Goal: Task Accomplishment & Management: Manage account settings

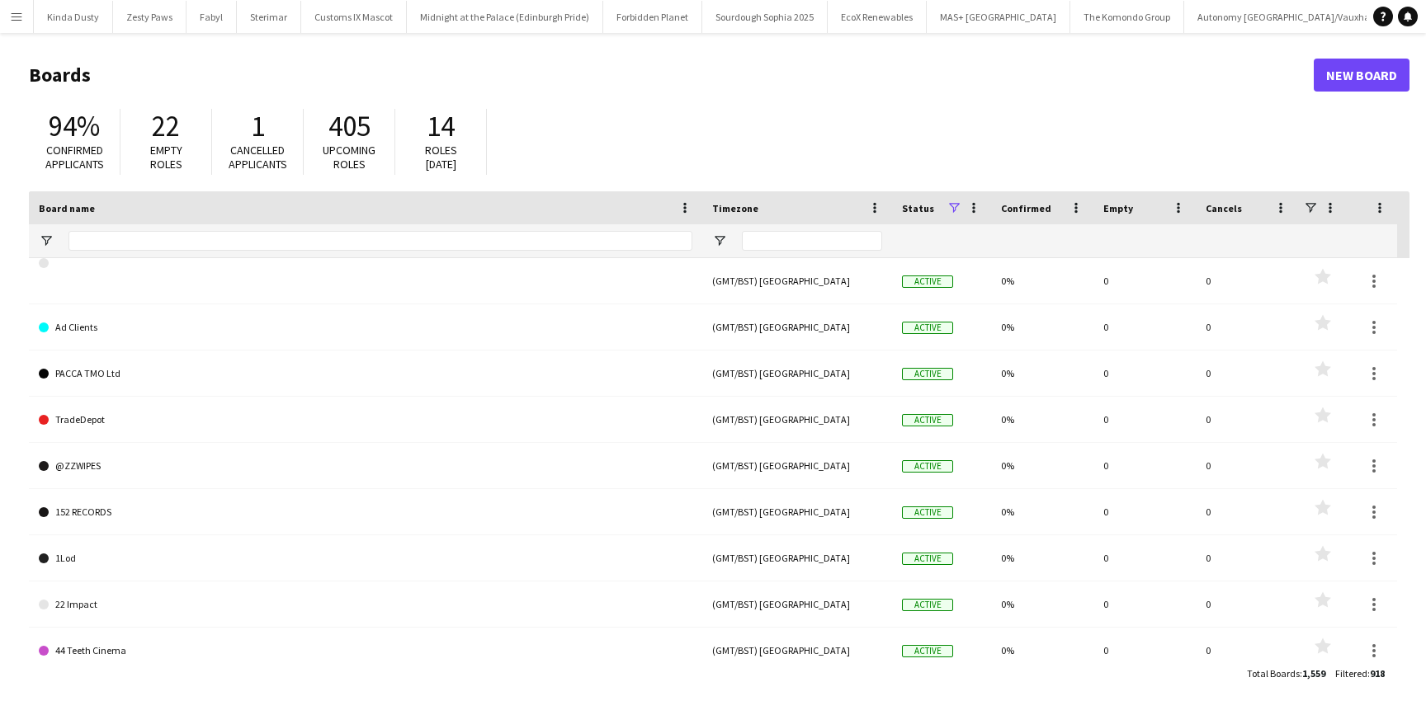
click at [21, 23] on button "Menu" at bounding box center [16, 16] width 33 height 33
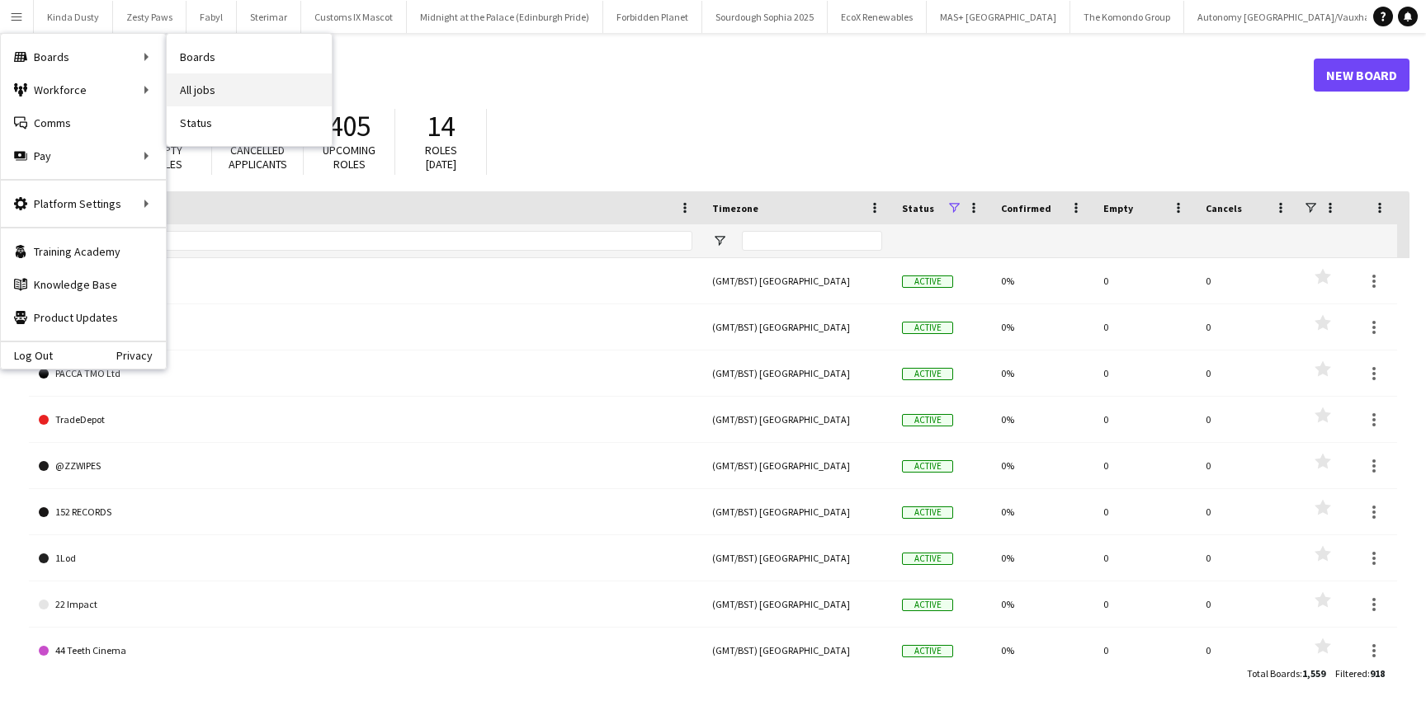
click at [200, 88] on link "All jobs" at bounding box center [249, 89] width 165 height 33
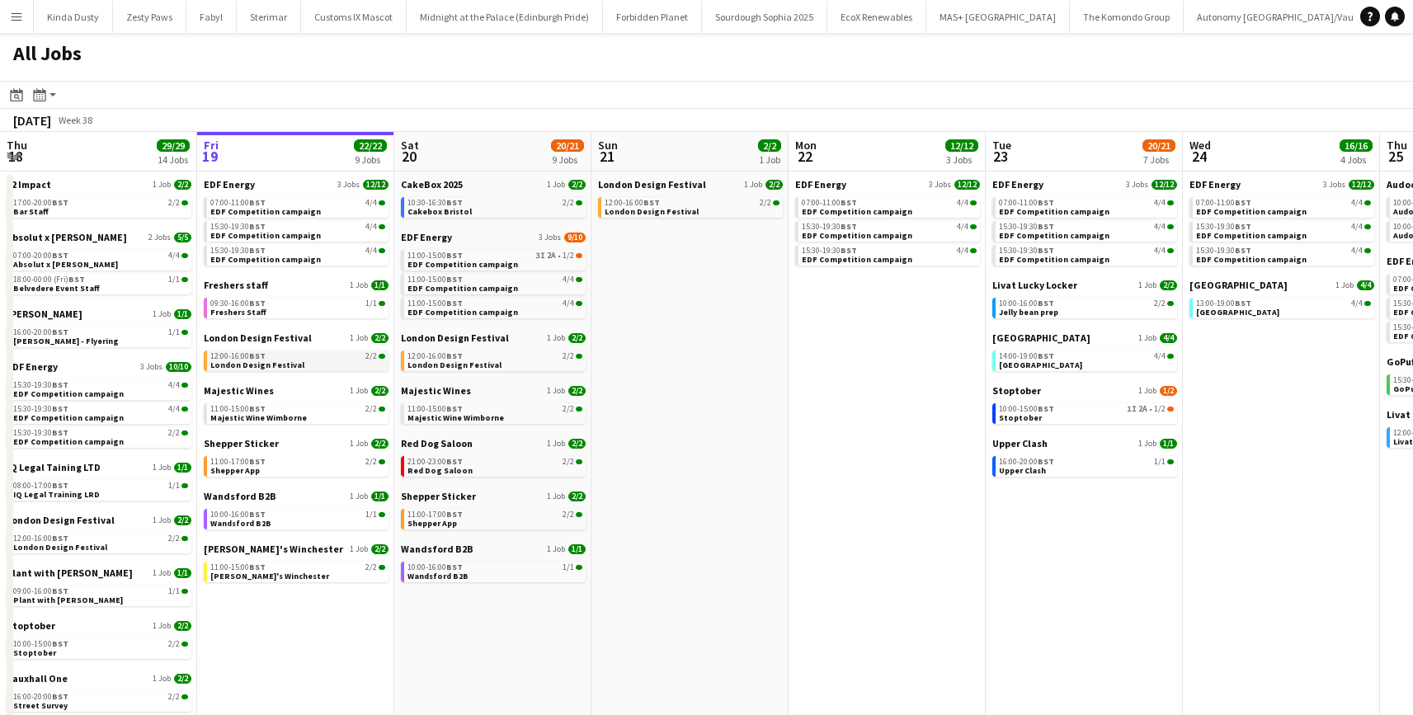
scroll to position [44, 0]
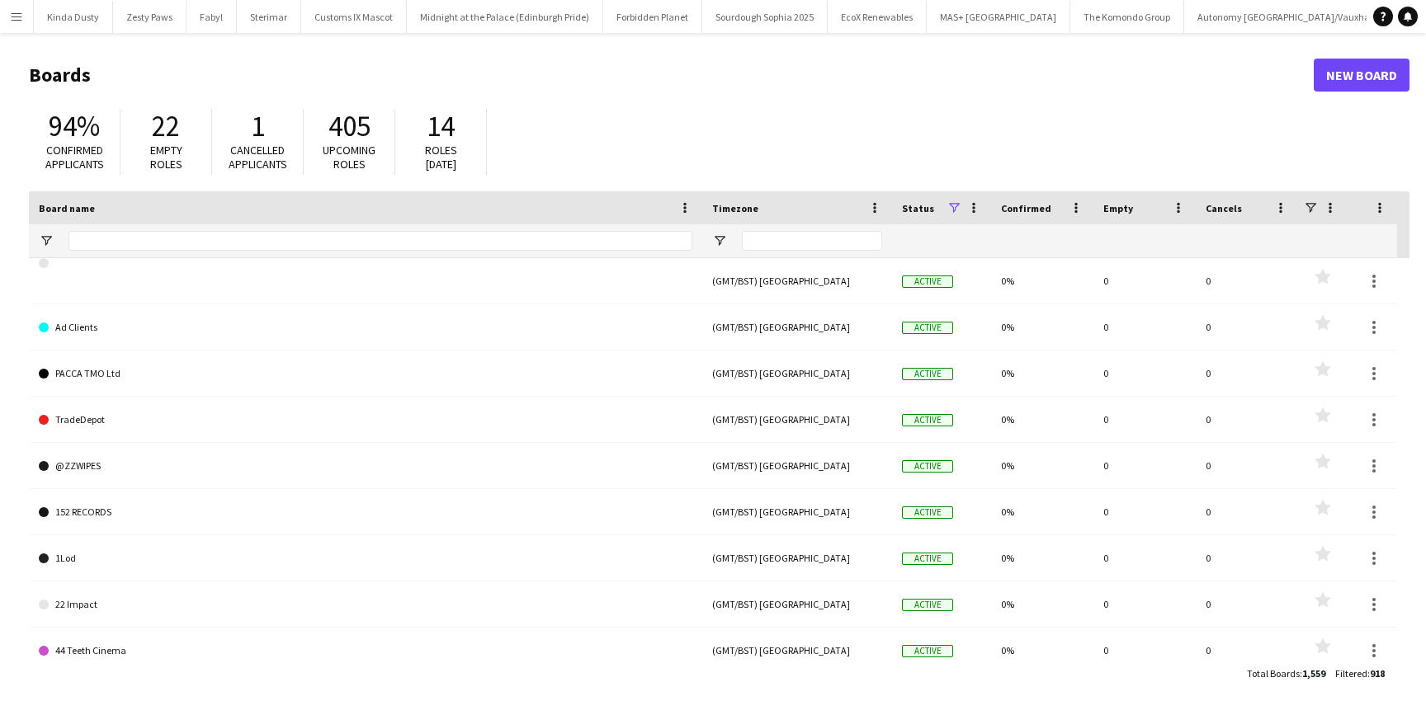
click at [19, 14] on app-icon "Menu" at bounding box center [16, 16] width 13 height 13
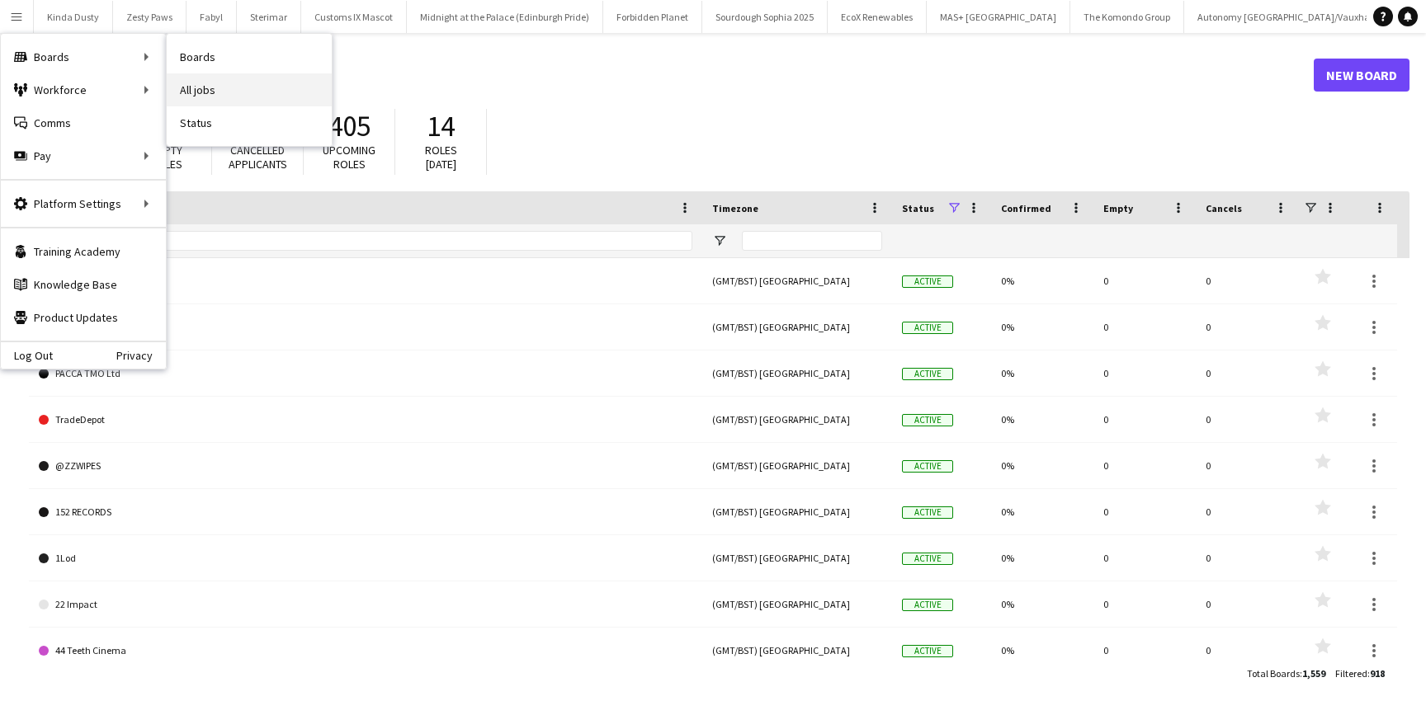
click at [226, 84] on link "All jobs" at bounding box center [249, 89] width 165 height 33
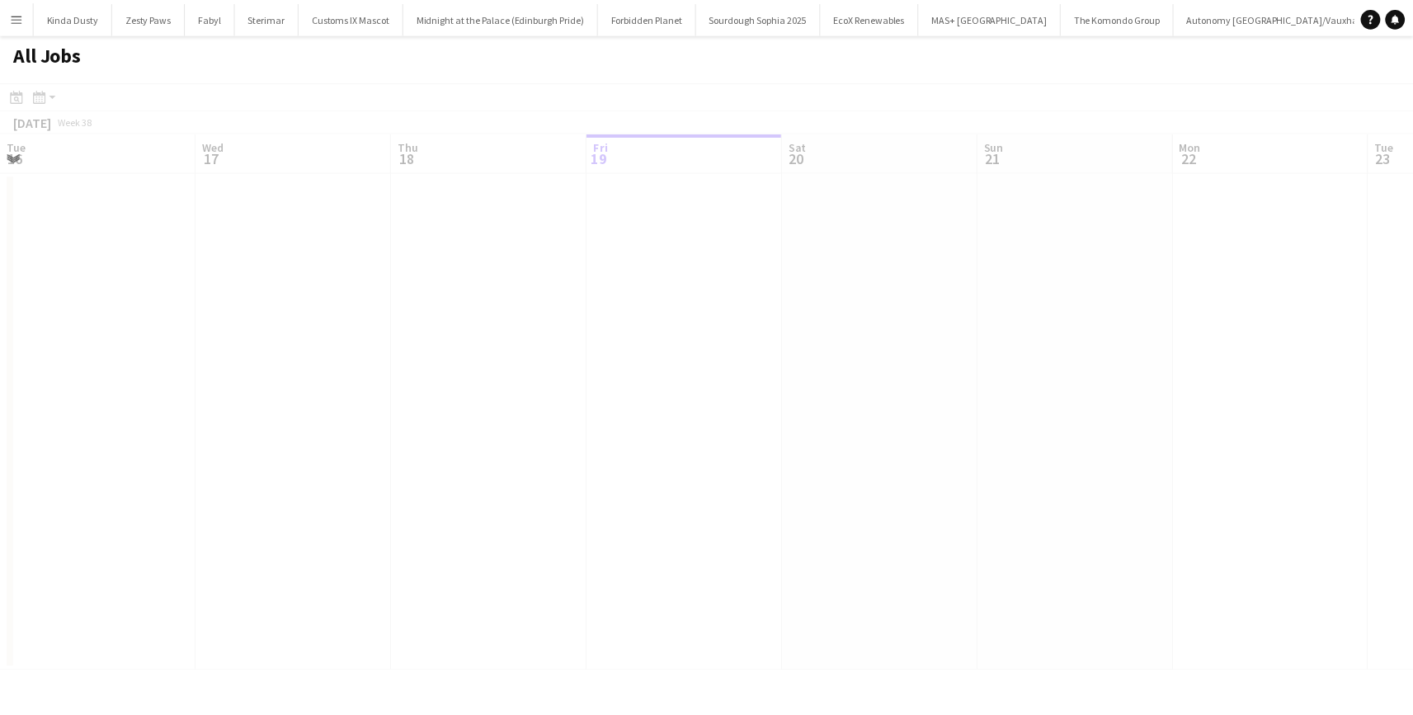
scroll to position [0, 394]
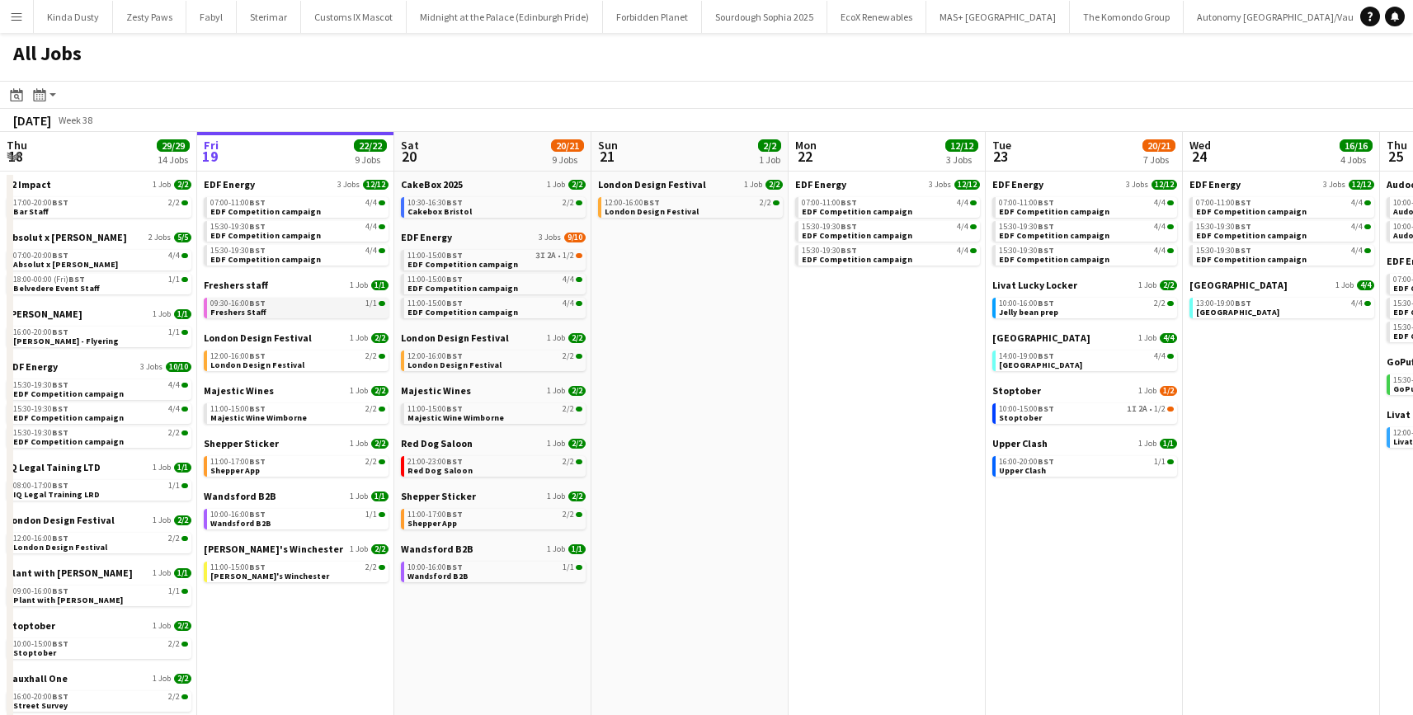
click at [249, 312] on span "Freshers Staff" at bounding box center [238, 312] width 56 height 11
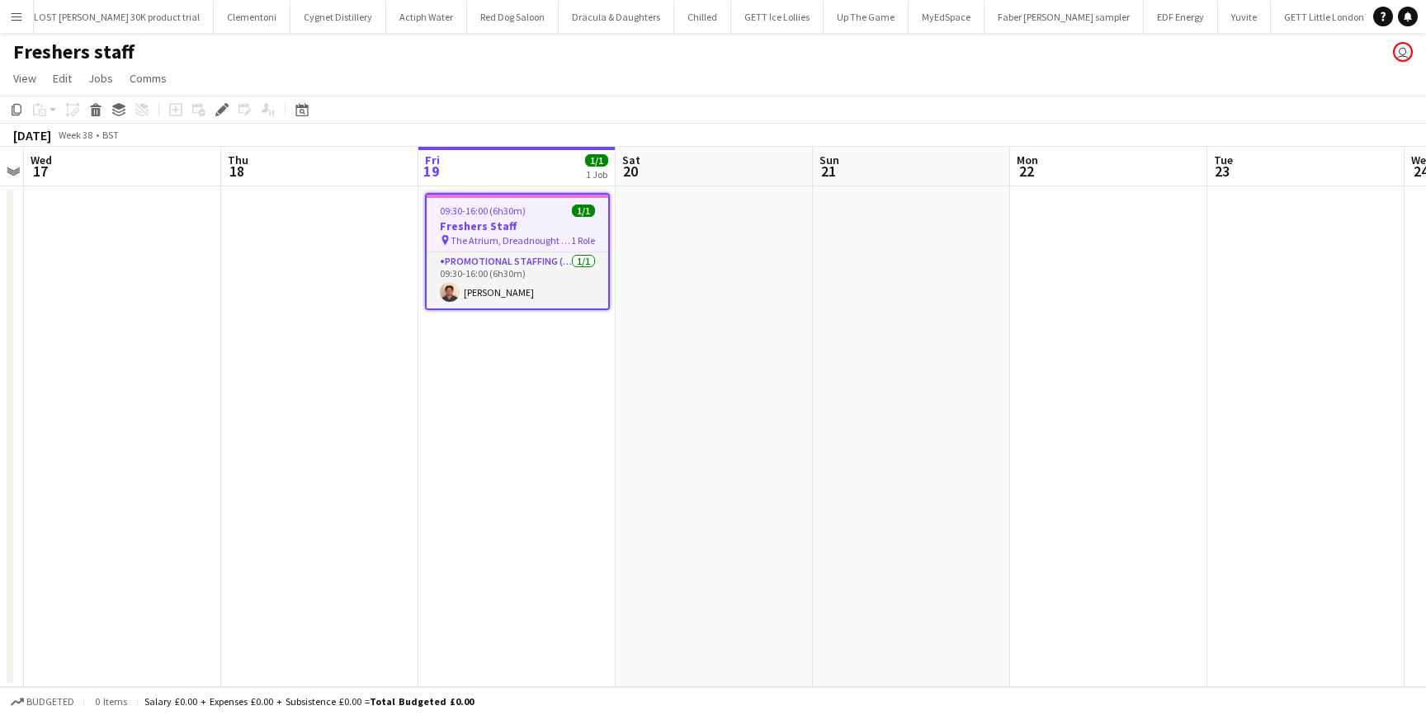
scroll to position [0, 1527]
click at [472, 249] on app-job-card "09:30-16:00 (6h30m) 1/1 Freshers Staff pin The Atrium, Dreadnought Building 1 R…" at bounding box center [517, 251] width 185 height 117
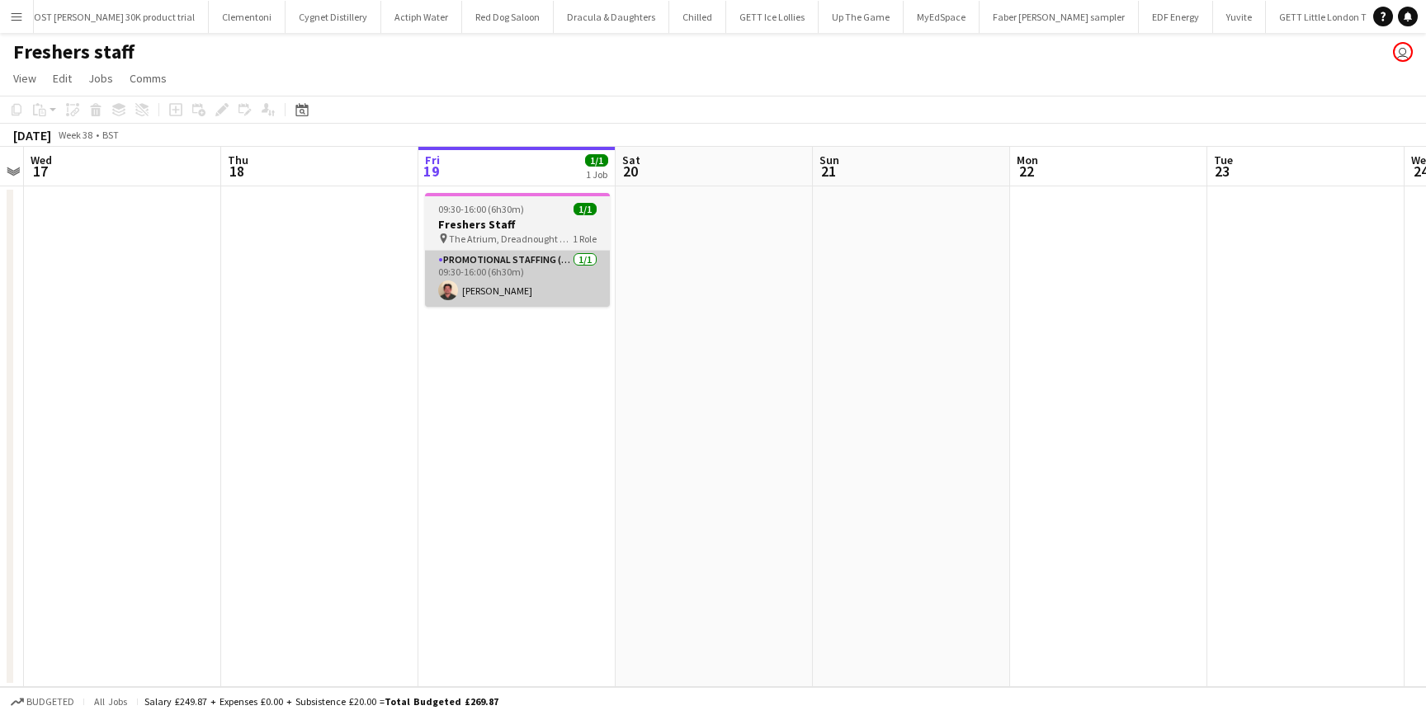
click at [496, 268] on app-card-role "Promotional Staffing (Brand Ambassadors) 1/1 09:30-16:00 (6h30m) Jason Evans" at bounding box center [517, 279] width 185 height 56
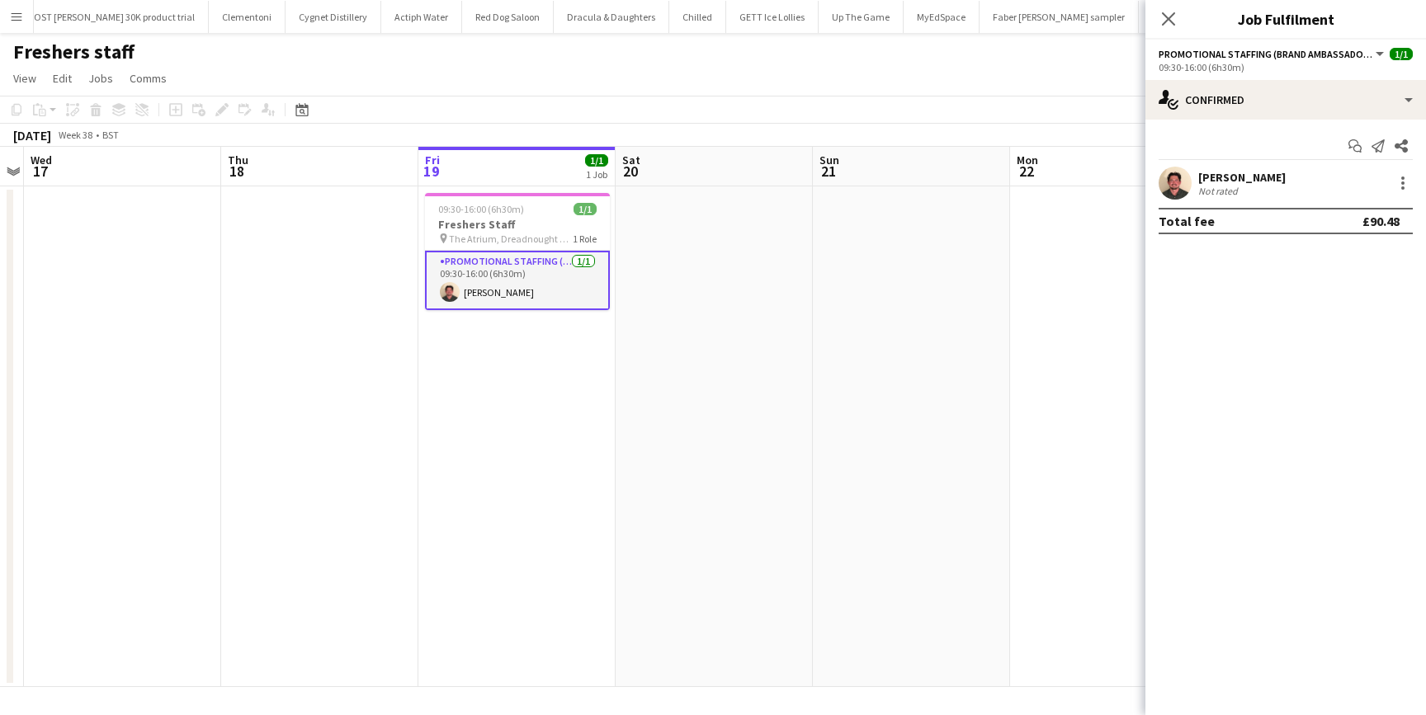
click at [496, 268] on app-card-role "Promotional Staffing (Brand Ambassadors) 1/1 09:30-16:00 (6h30m) Jason Evans" at bounding box center [517, 280] width 185 height 59
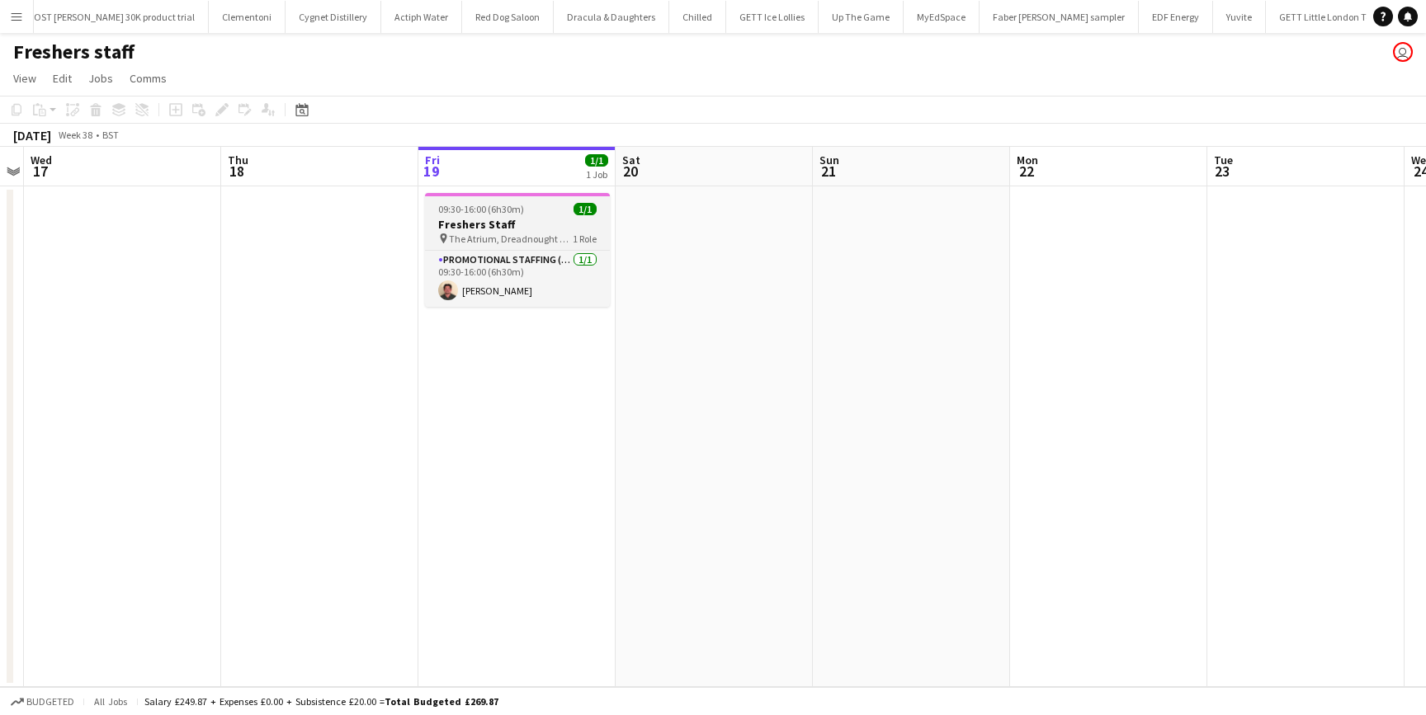
click at [500, 221] on h3 "Freshers Staff" at bounding box center [517, 224] width 185 height 15
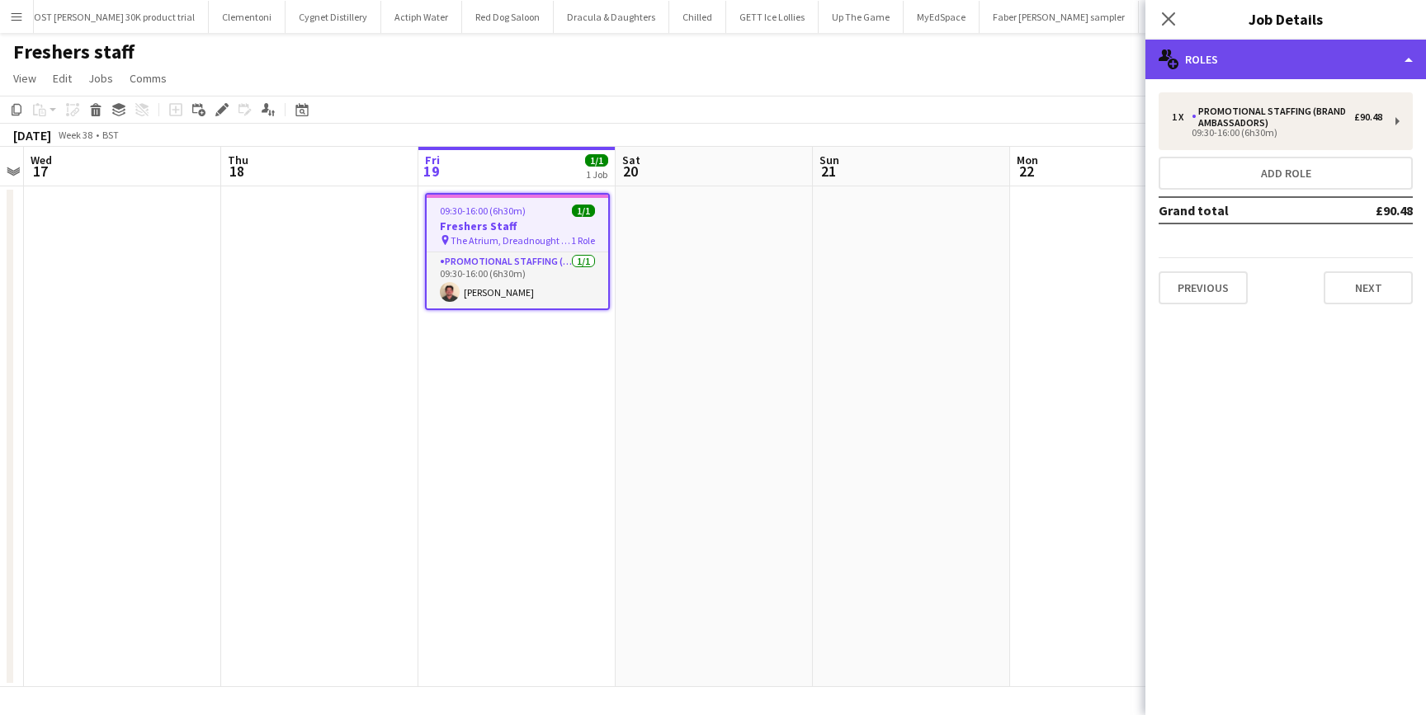
click at [1397, 52] on div "multiple-users-add Roles" at bounding box center [1285, 60] width 281 height 40
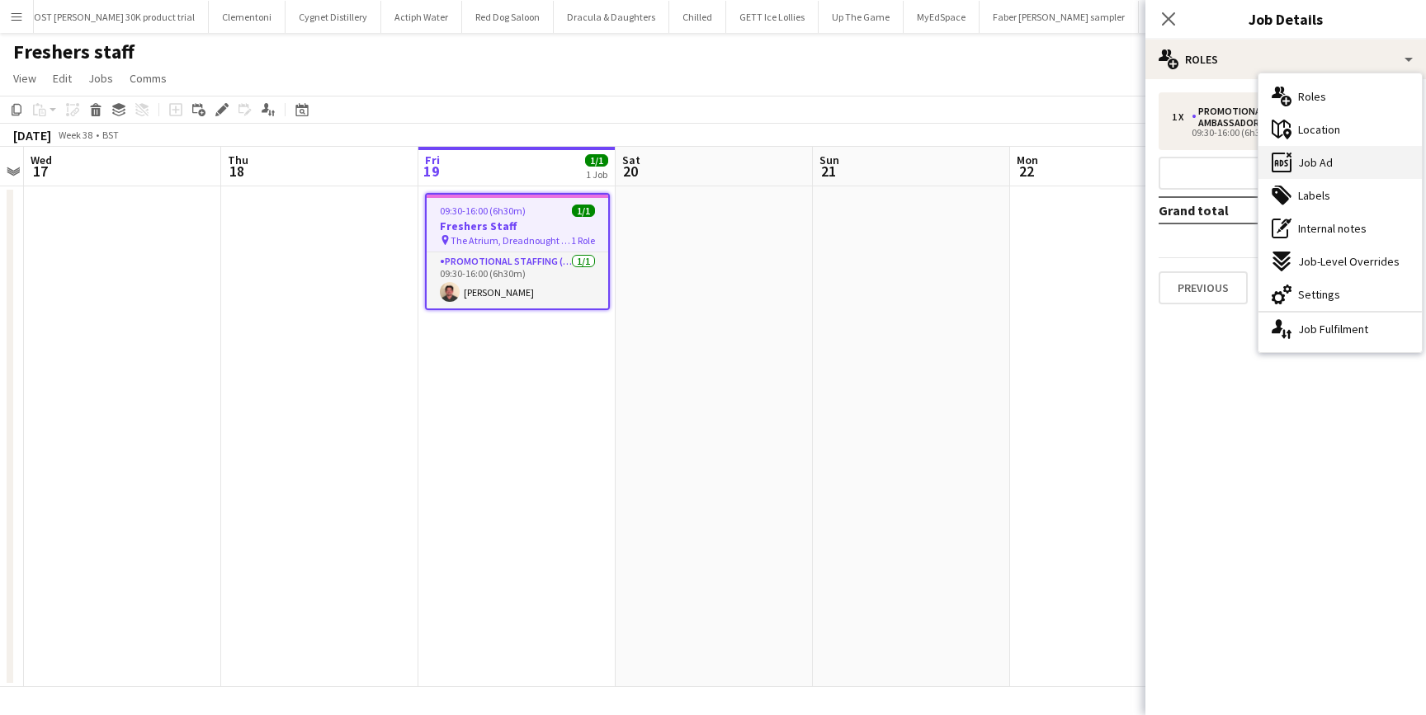
click at [1325, 161] on span "Job Ad" at bounding box center [1315, 162] width 35 height 15
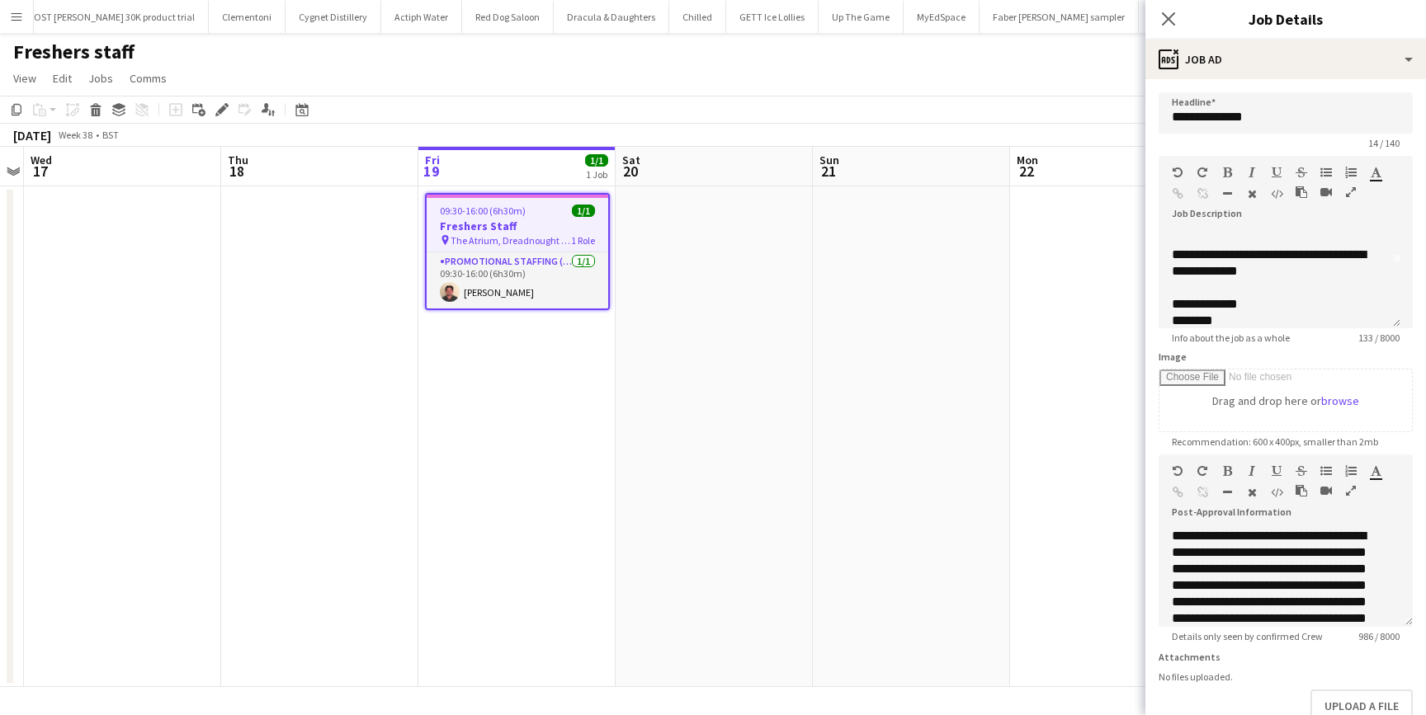
scroll to position [69, 0]
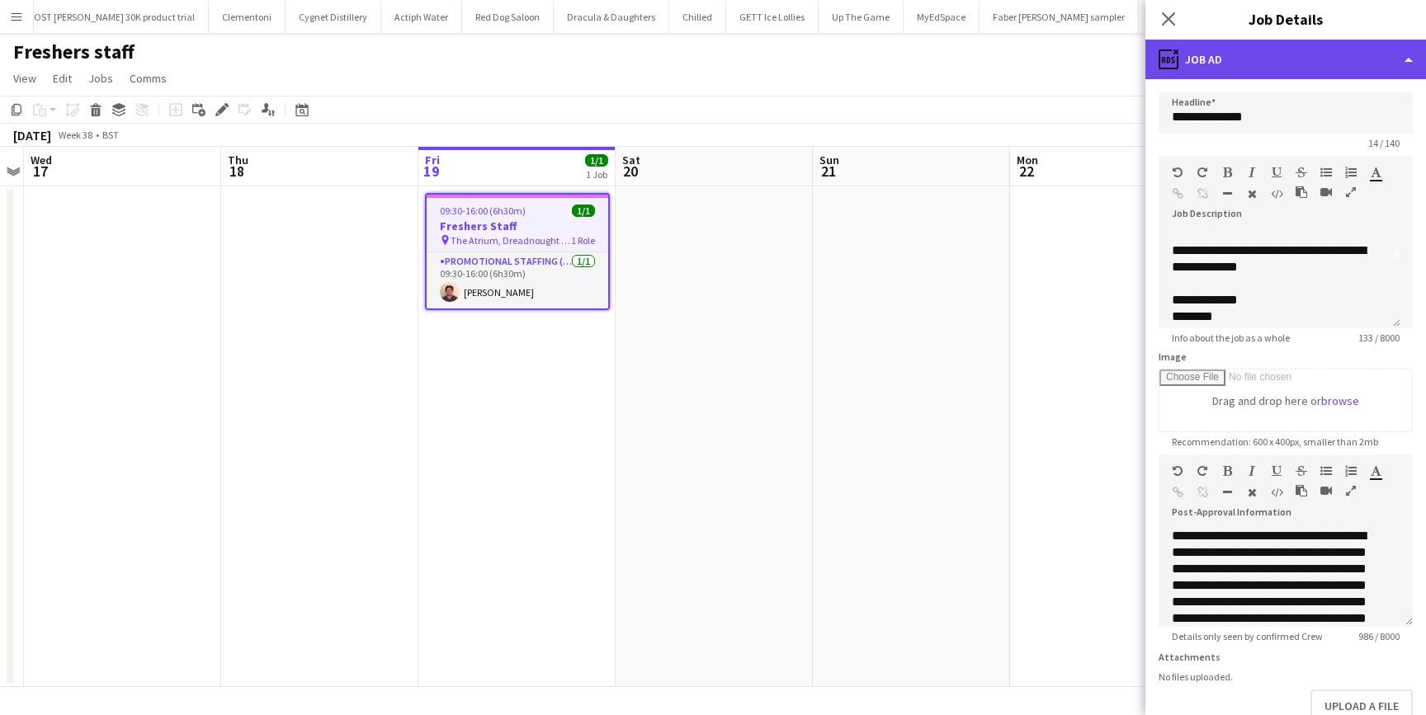
click at [1290, 69] on div "ads-window Job Ad" at bounding box center [1285, 60] width 281 height 40
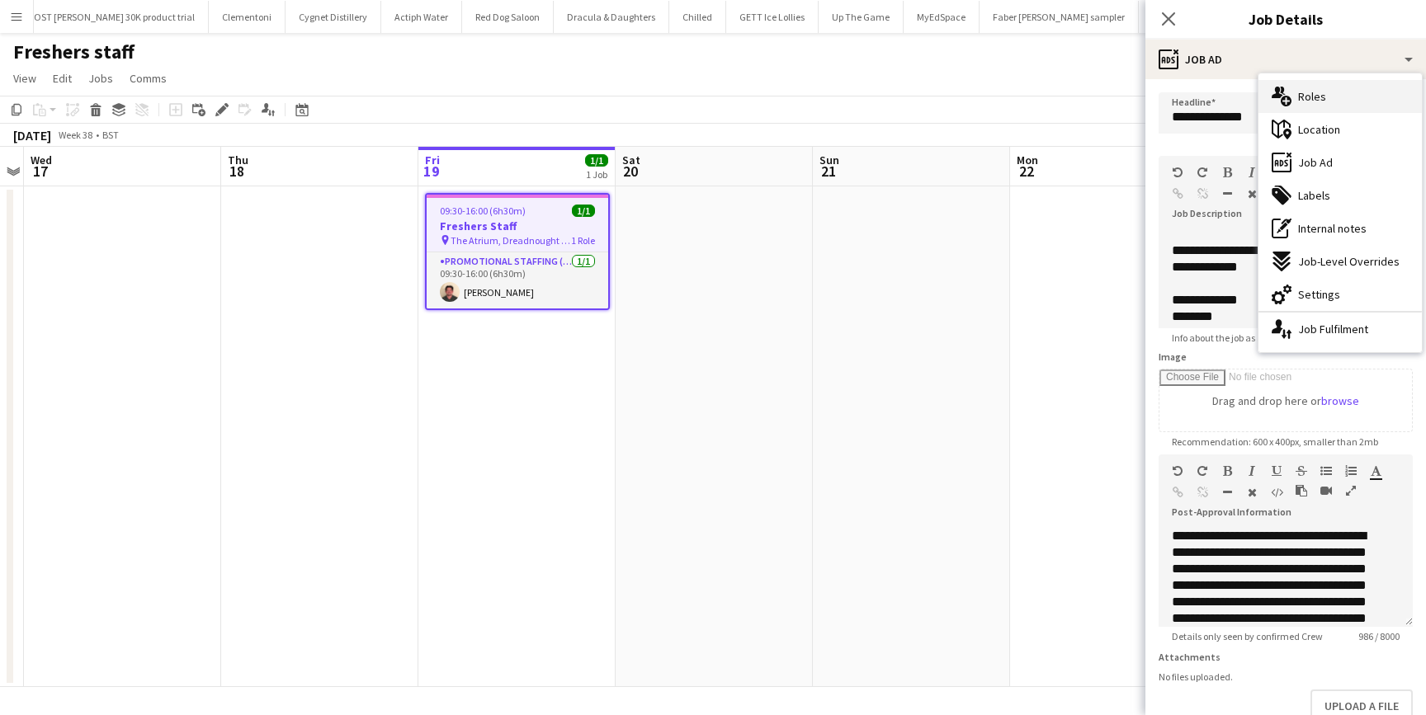
click at [1298, 102] on span "Roles" at bounding box center [1312, 96] width 28 height 15
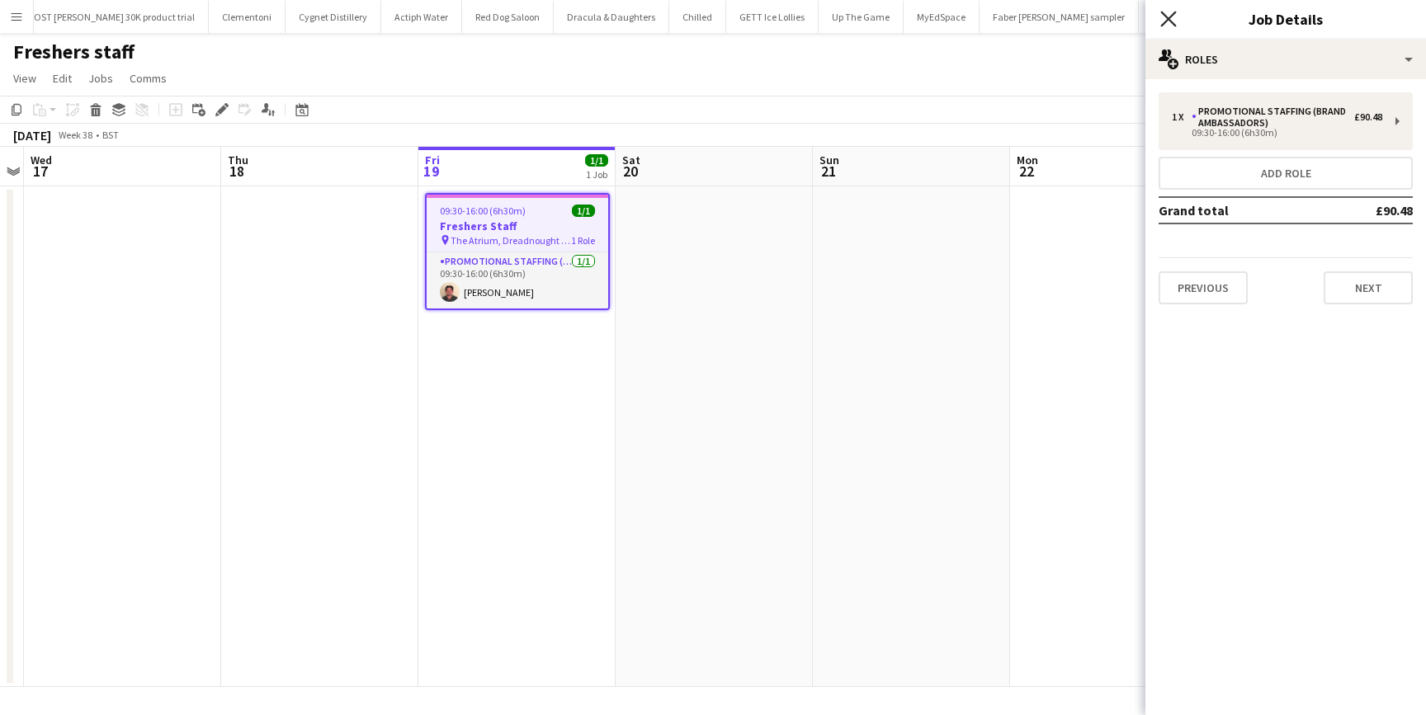
click at [1169, 17] on icon at bounding box center [1168, 19] width 16 height 16
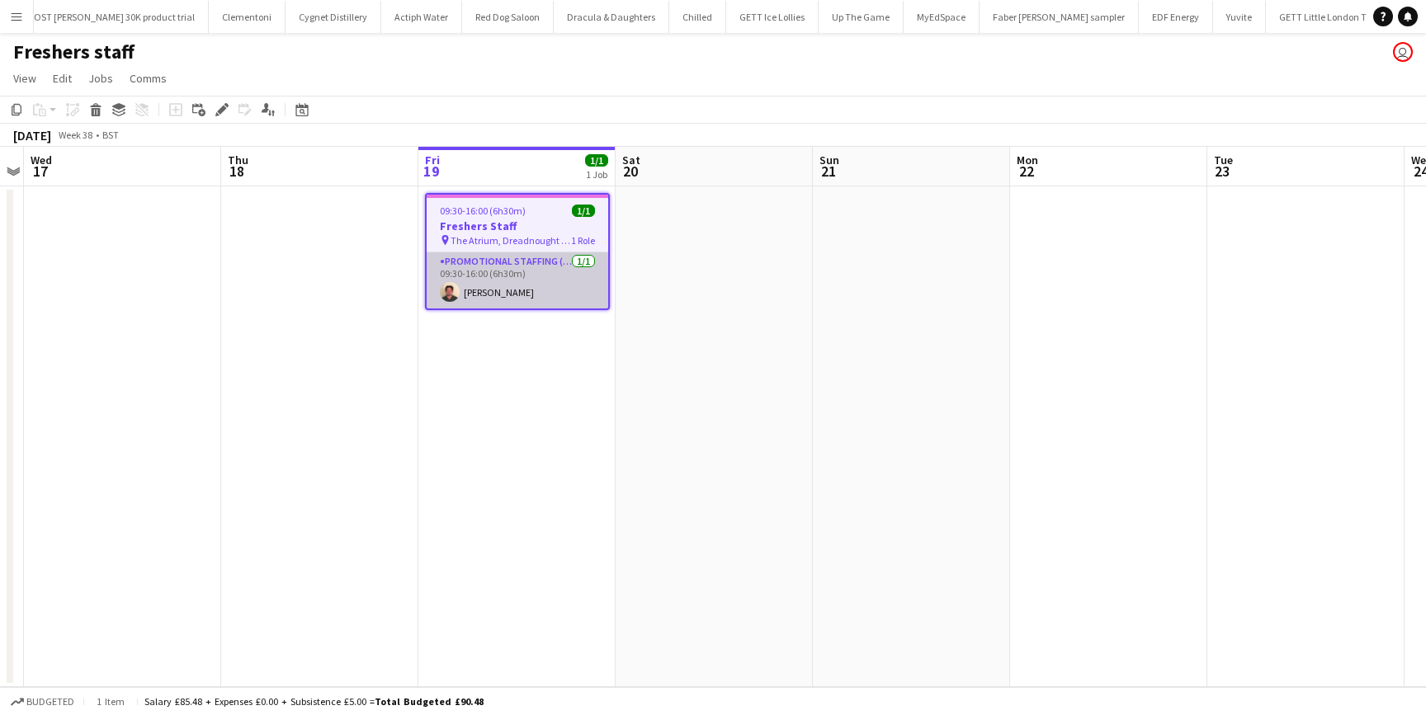
click at [474, 305] on app-card-role "Promotional Staffing (Brand Ambassadors) 1/1 09:30-16:00 (6h30m) Jason Evans" at bounding box center [518, 280] width 182 height 56
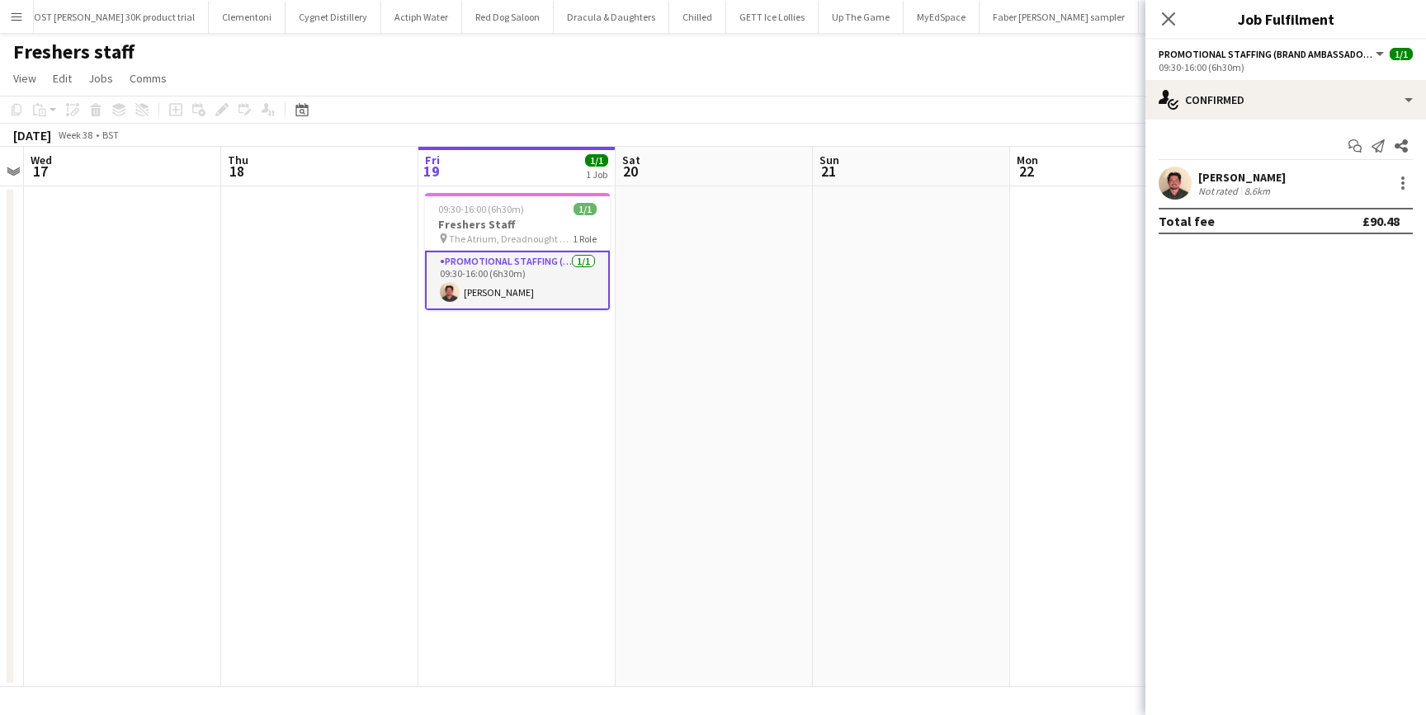
click at [1229, 180] on div "Jason Evans" at bounding box center [1241, 177] width 87 height 15
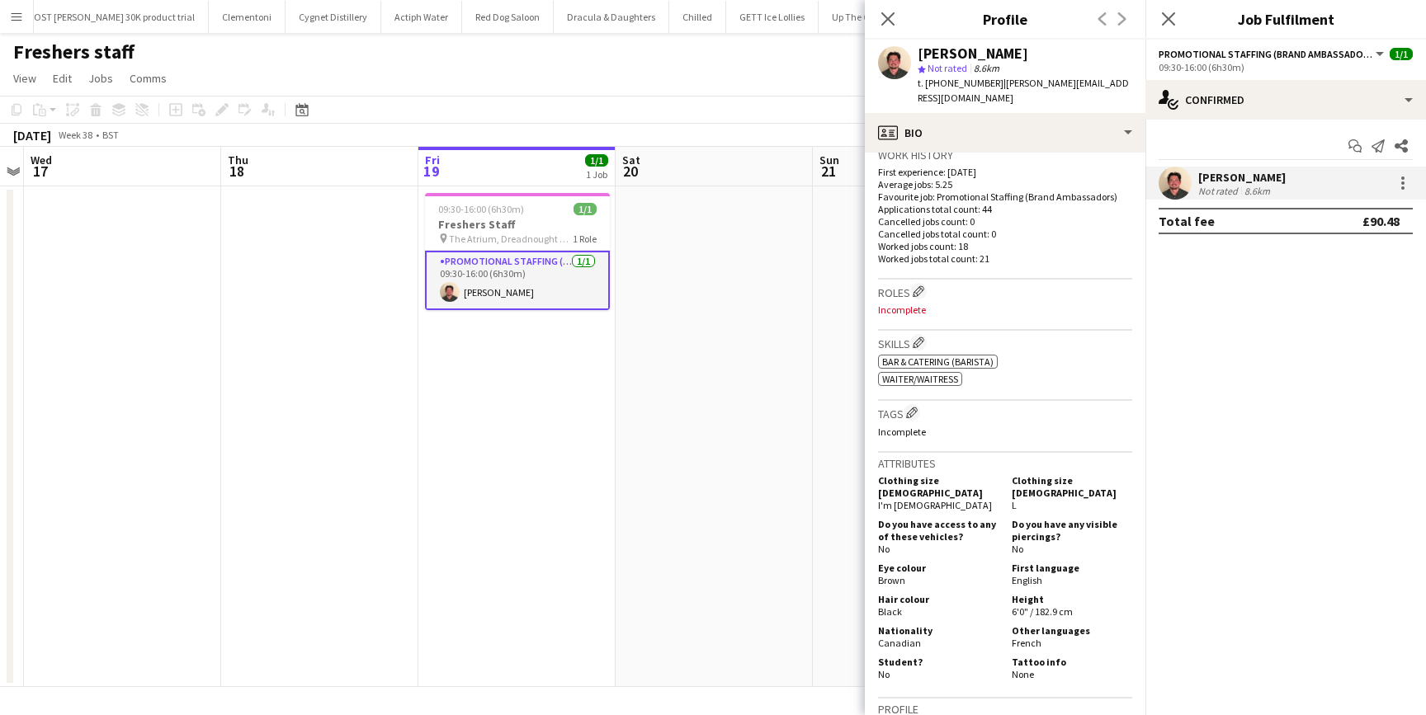
scroll to position [414, 0]
